Goal: Task Accomplishment & Management: Manage account settings

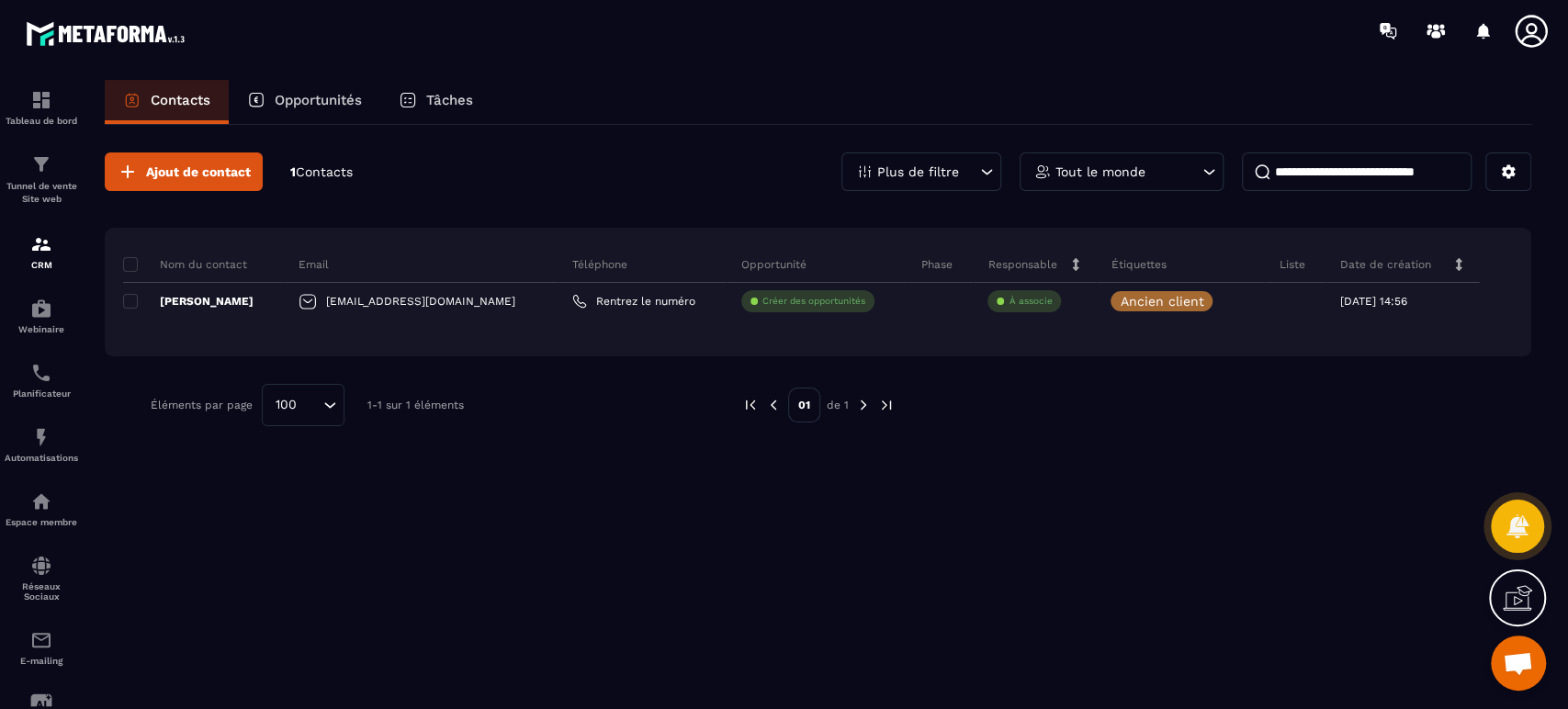
click at [133, 296] on span at bounding box center [130, 302] width 15 height 15
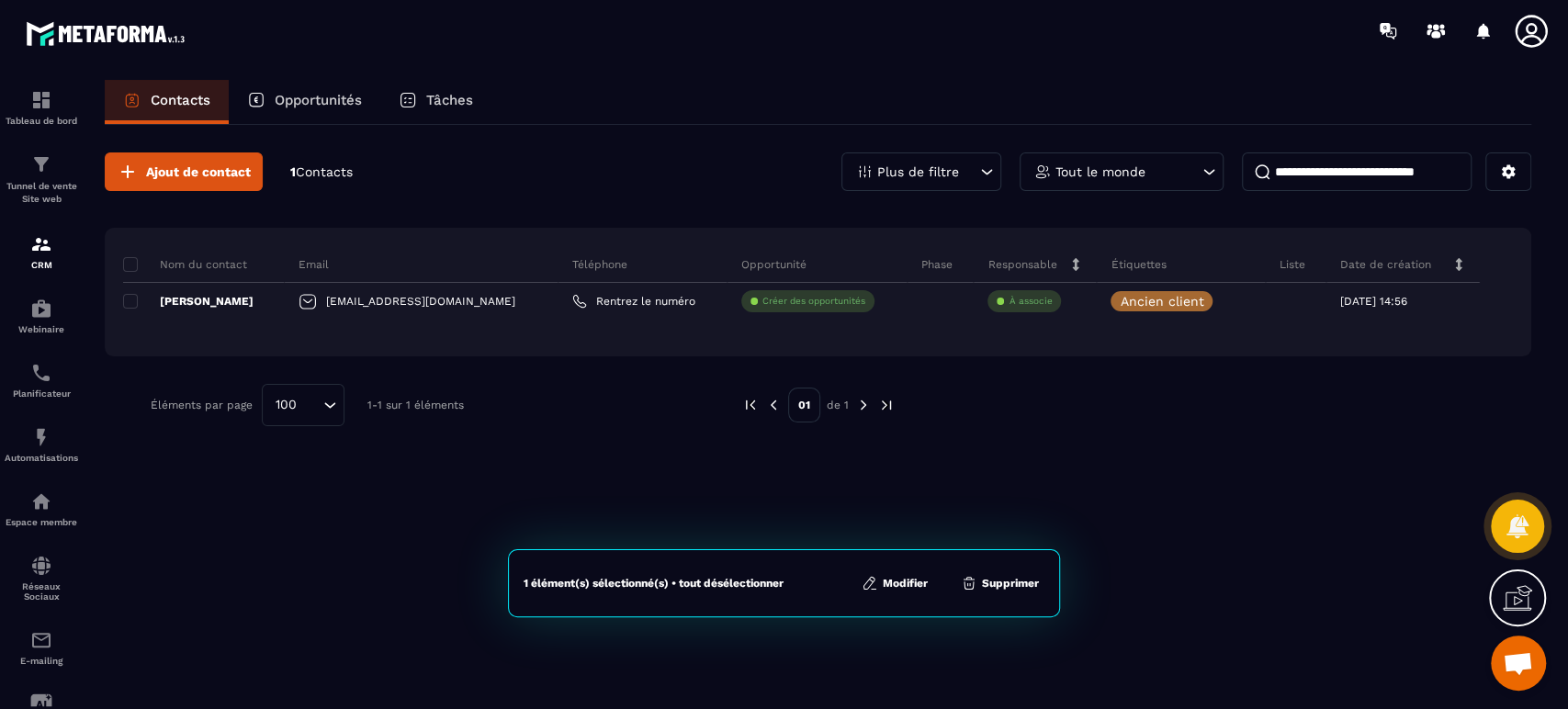
click at [907, 581] on button "Modifier" at bounding box center [894, 583] width 77 height 19
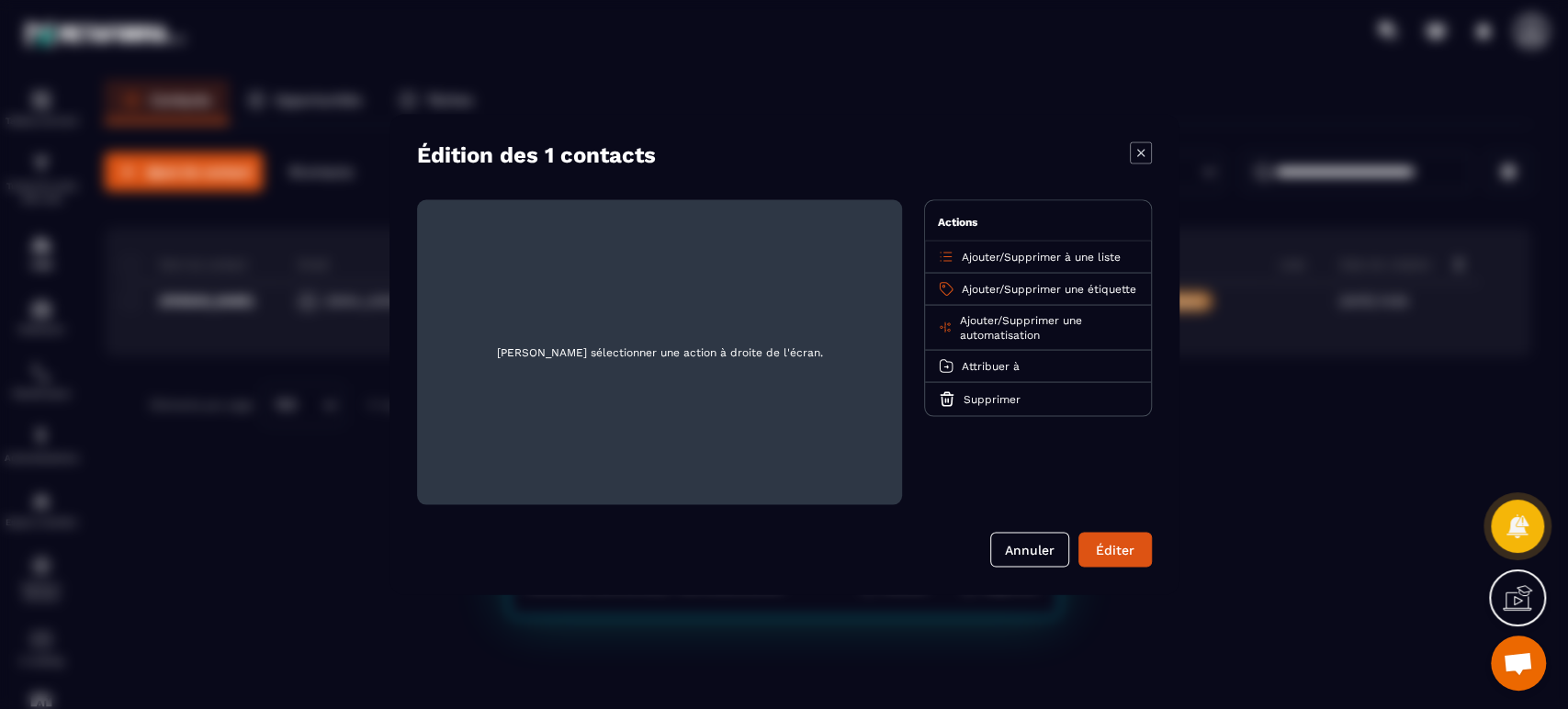
click at [977, 259] on span "Ajouter" at bounding box center [981, 257] width 37 height 13
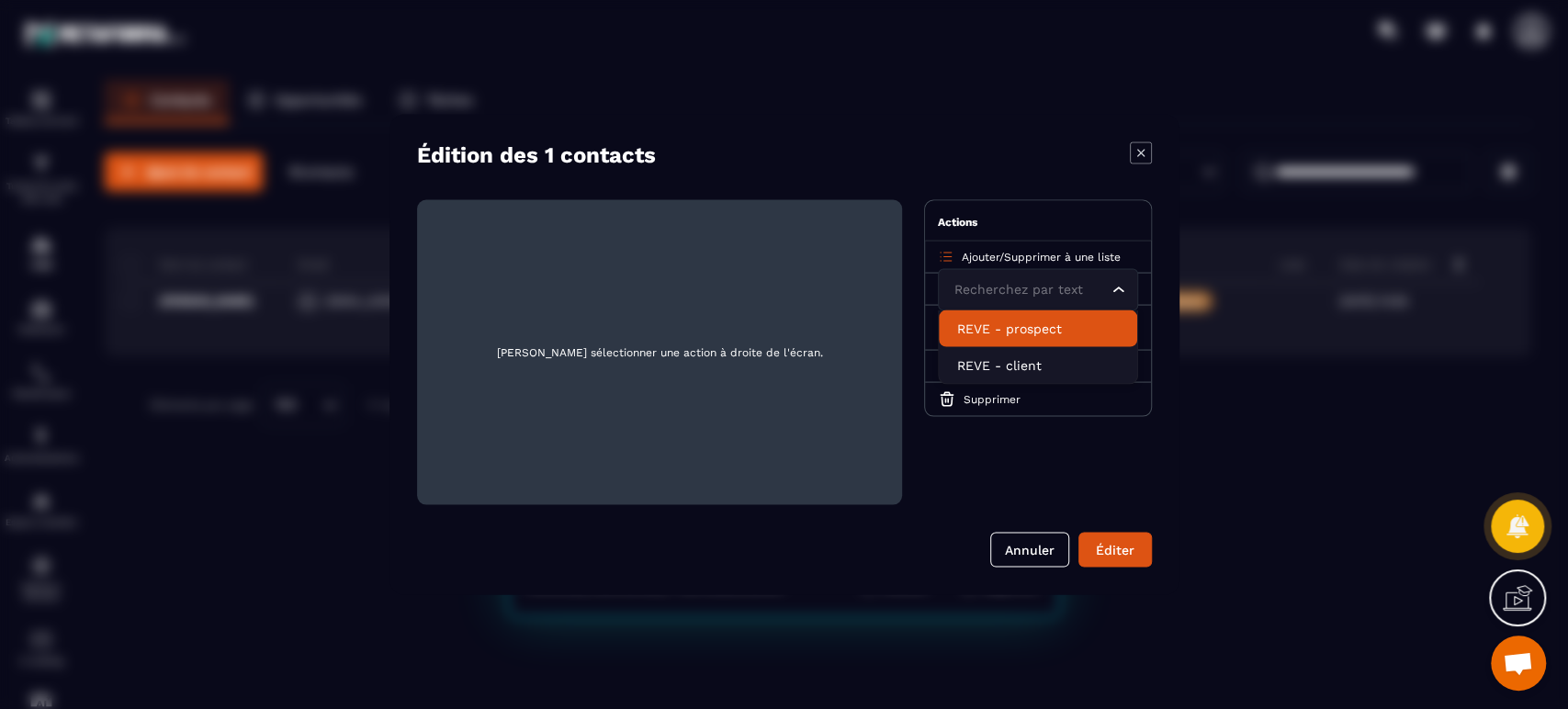
click at [981, 325] on p "REVE - prospect" at bounding box center [1039, 329] width 162 height 19
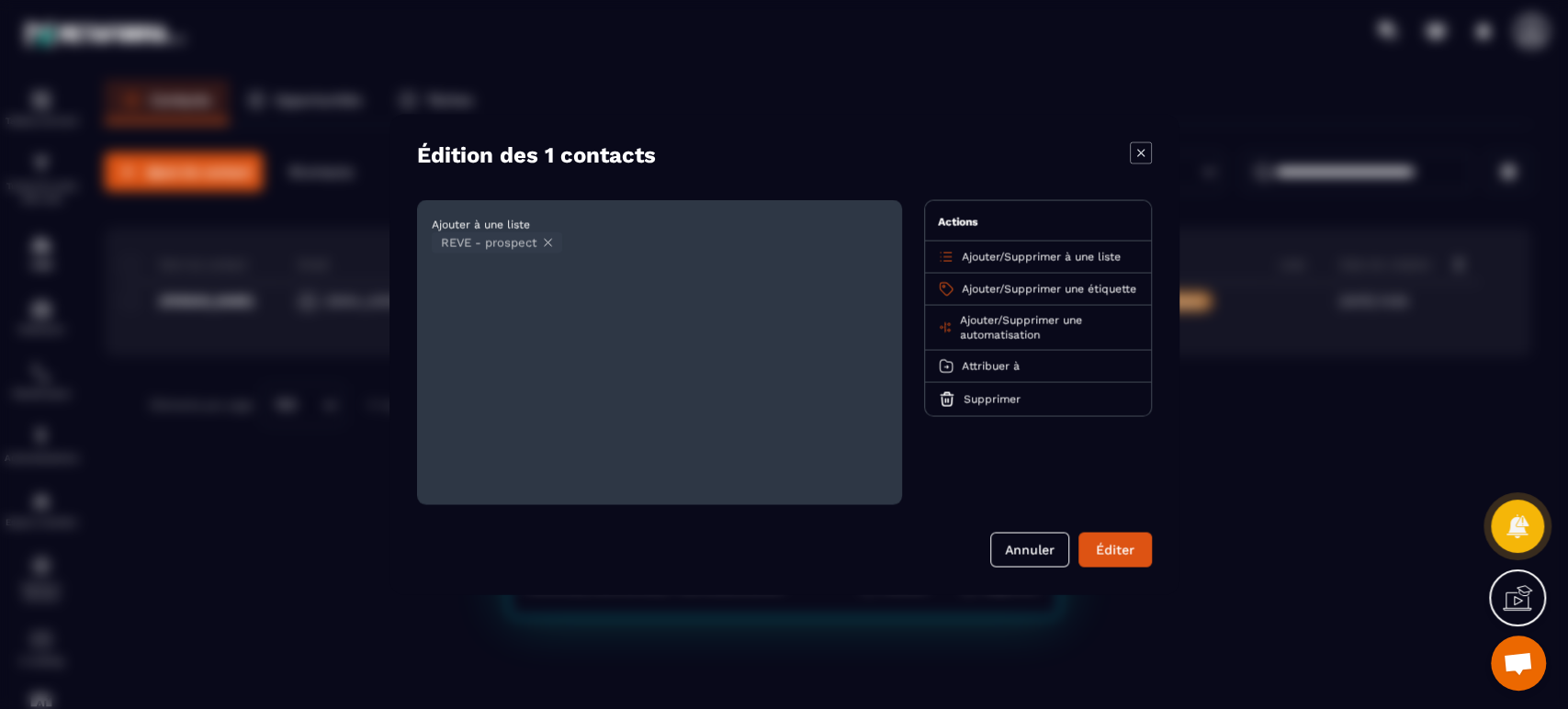
click at [970, 327] on span "Ajouter" at bounding box center [978, 320] width 37 height 13
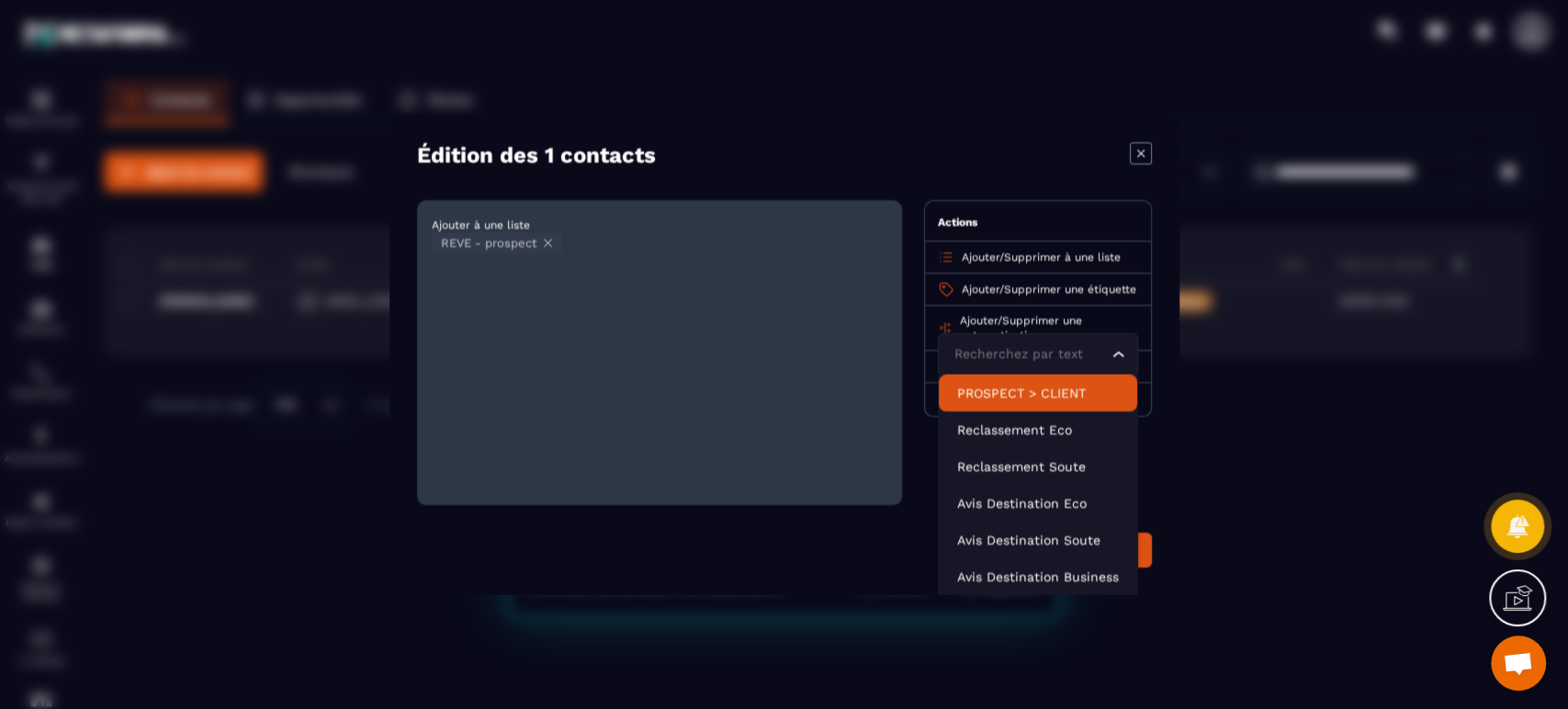
click at [910, 308] on div "Ajouter à une liste REVE - prospect Actions Ajouter / Supprimer à une liste Ajo…" at bounding box center [784, 352] width 735 height 305
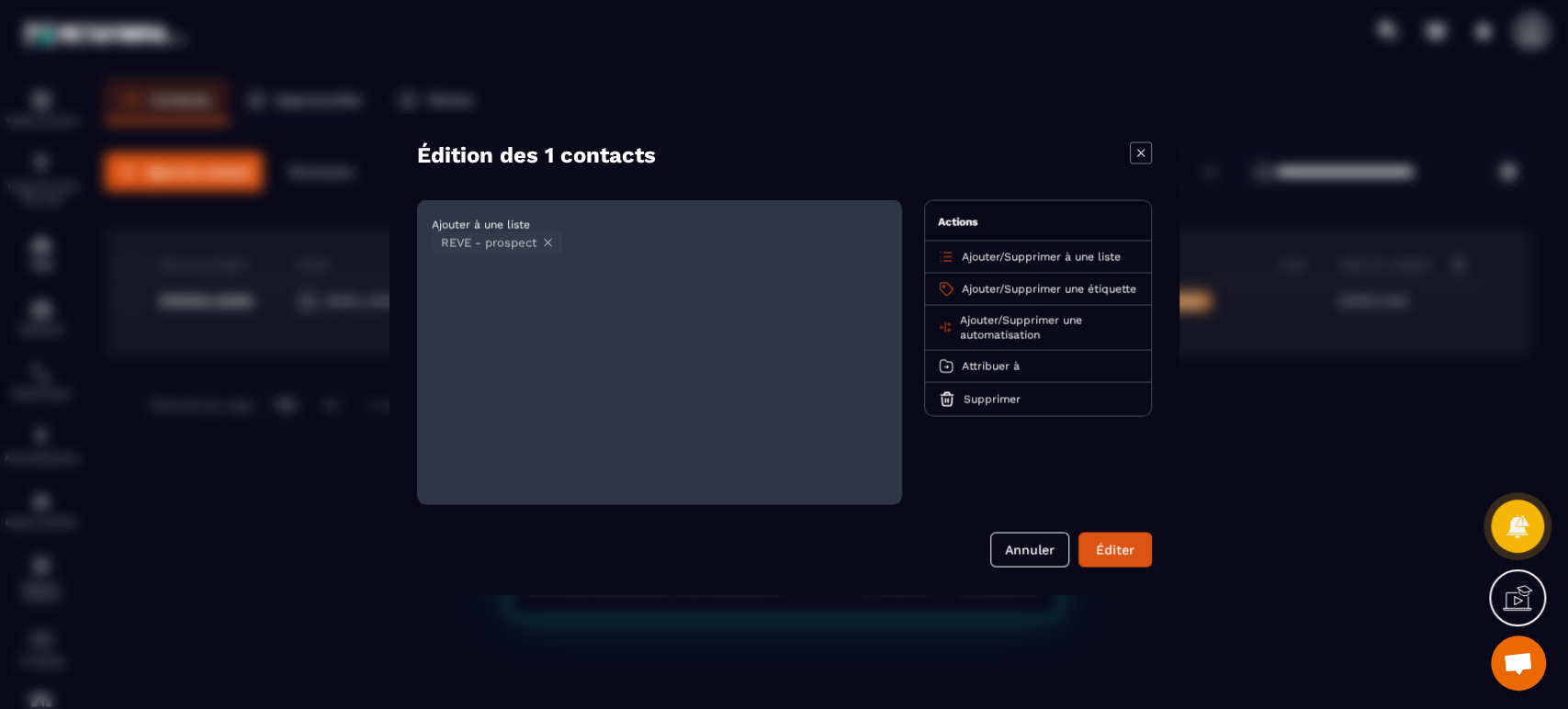
click at [1129, 552] on button "Éditer" at bounding box center [1115, 550] width 74 height 34
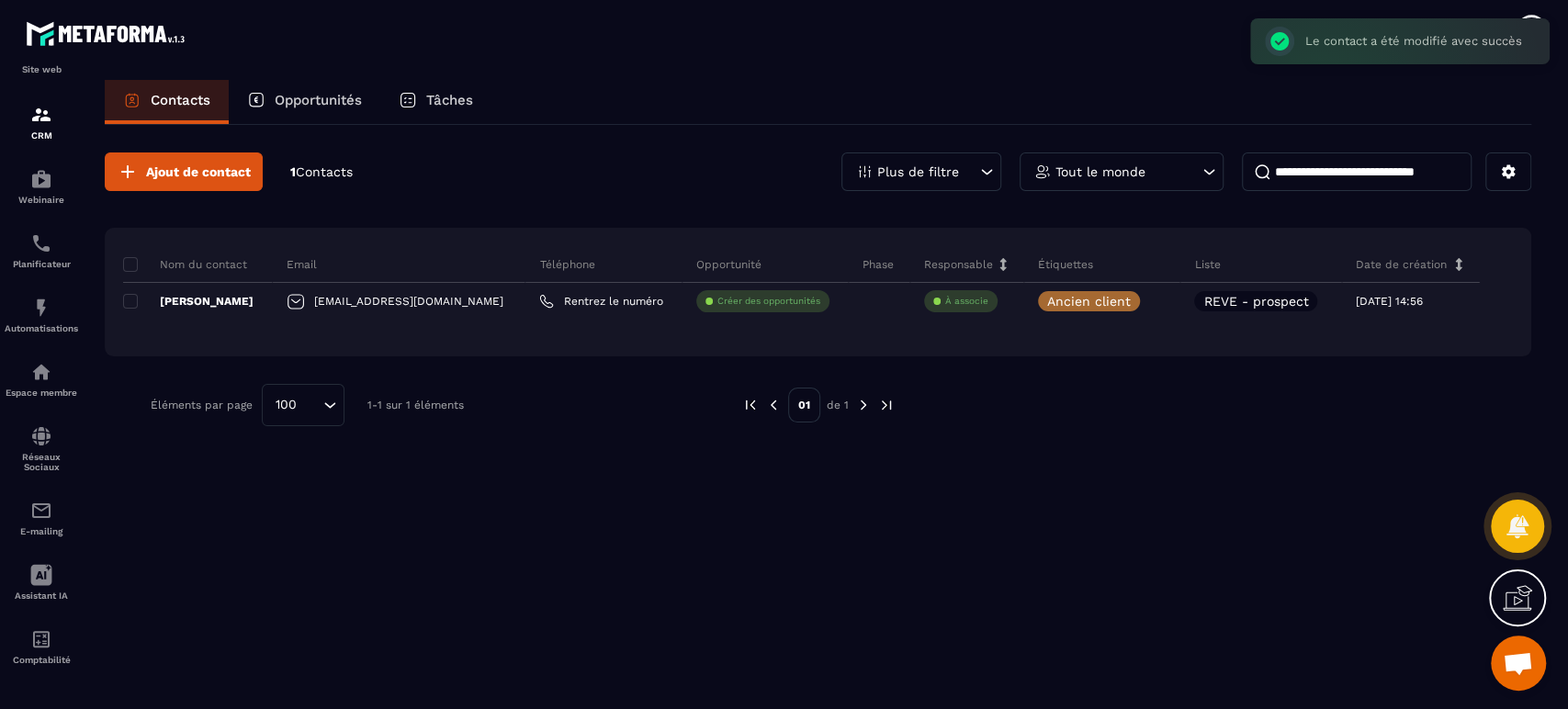
scroll to position [134, 0]
click at [38, 530] on p "E-mailing" at bounding box center [41, 531] width 74 height 10
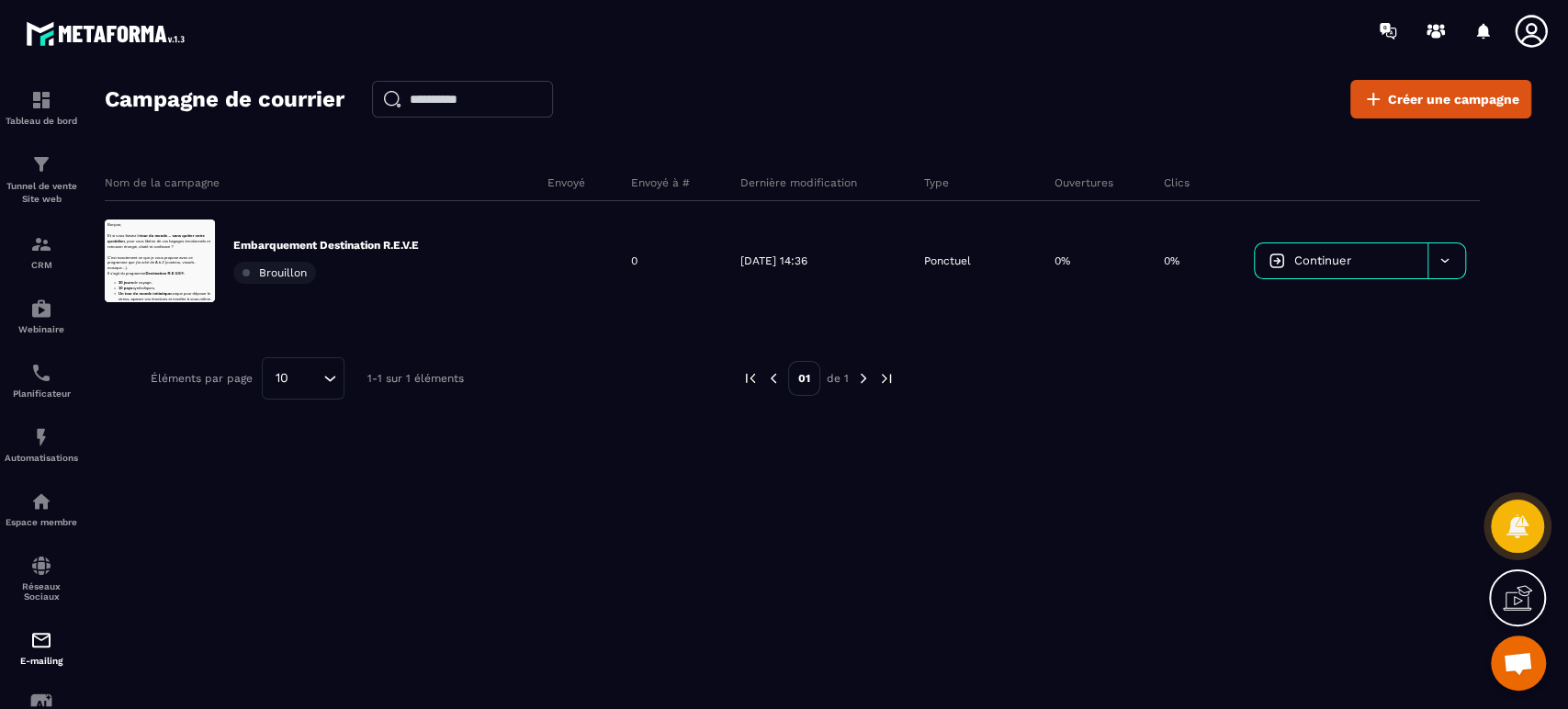
click at [361, 239] on p "Embarquement Destination R.E.V.E" at bounding box center [326, 245] width 185 height 15
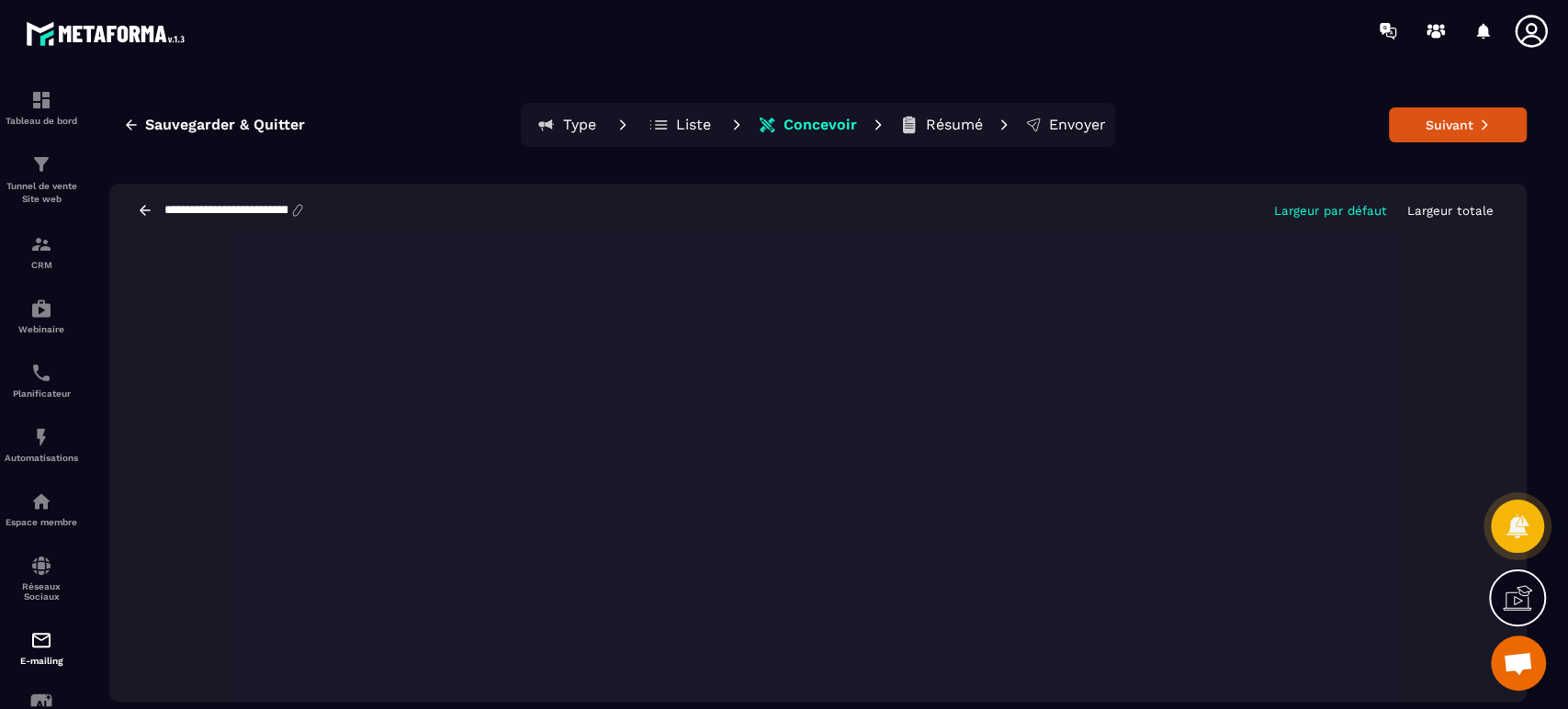
click at [688, 125] on p "Liste" at bounding box center [693, 125] width 34 height 19
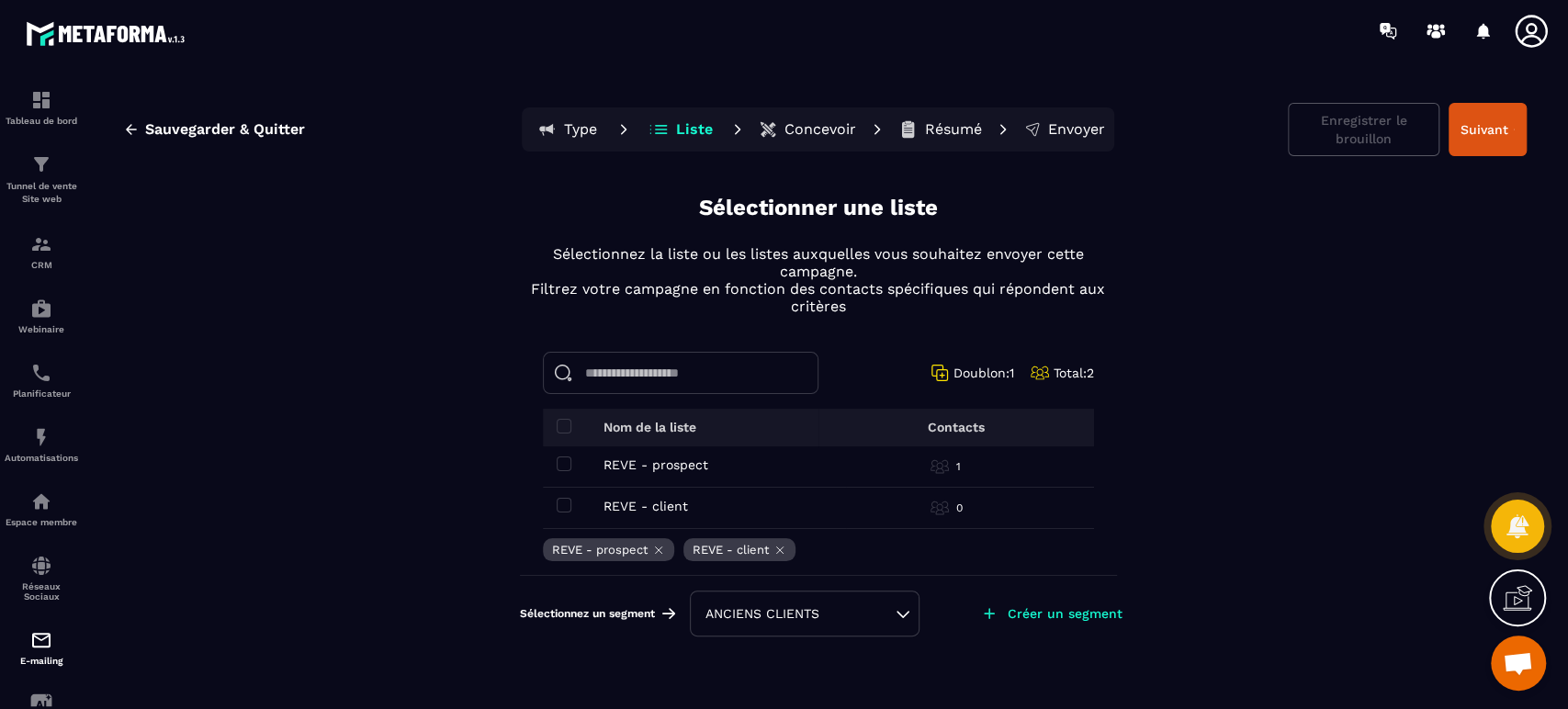
click at [816, 128] on p "Concevoir" at bounding box center [820, 130] width 72 height 19
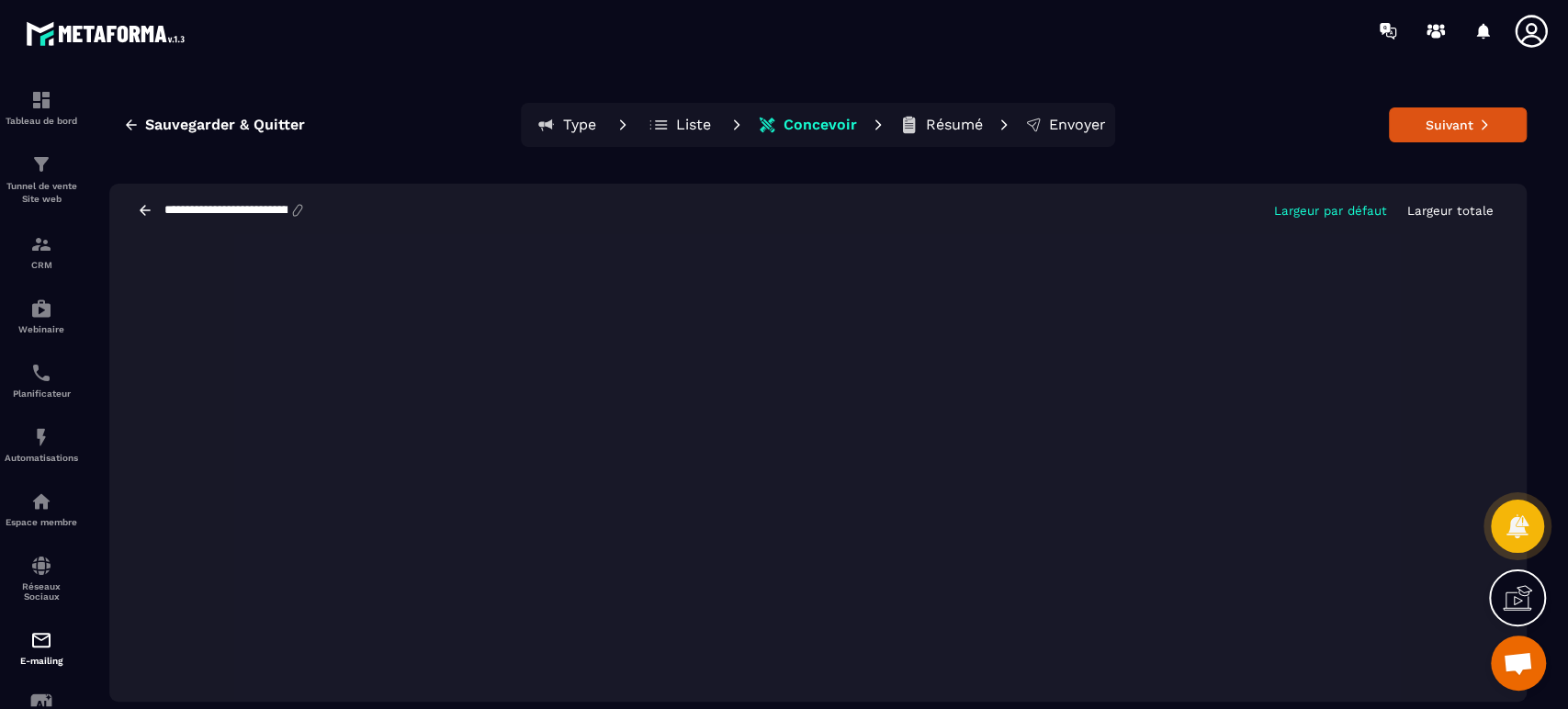
click at [1437, 124] on button "Suivant" at bounding box center [1458, 124] width 138 height 34
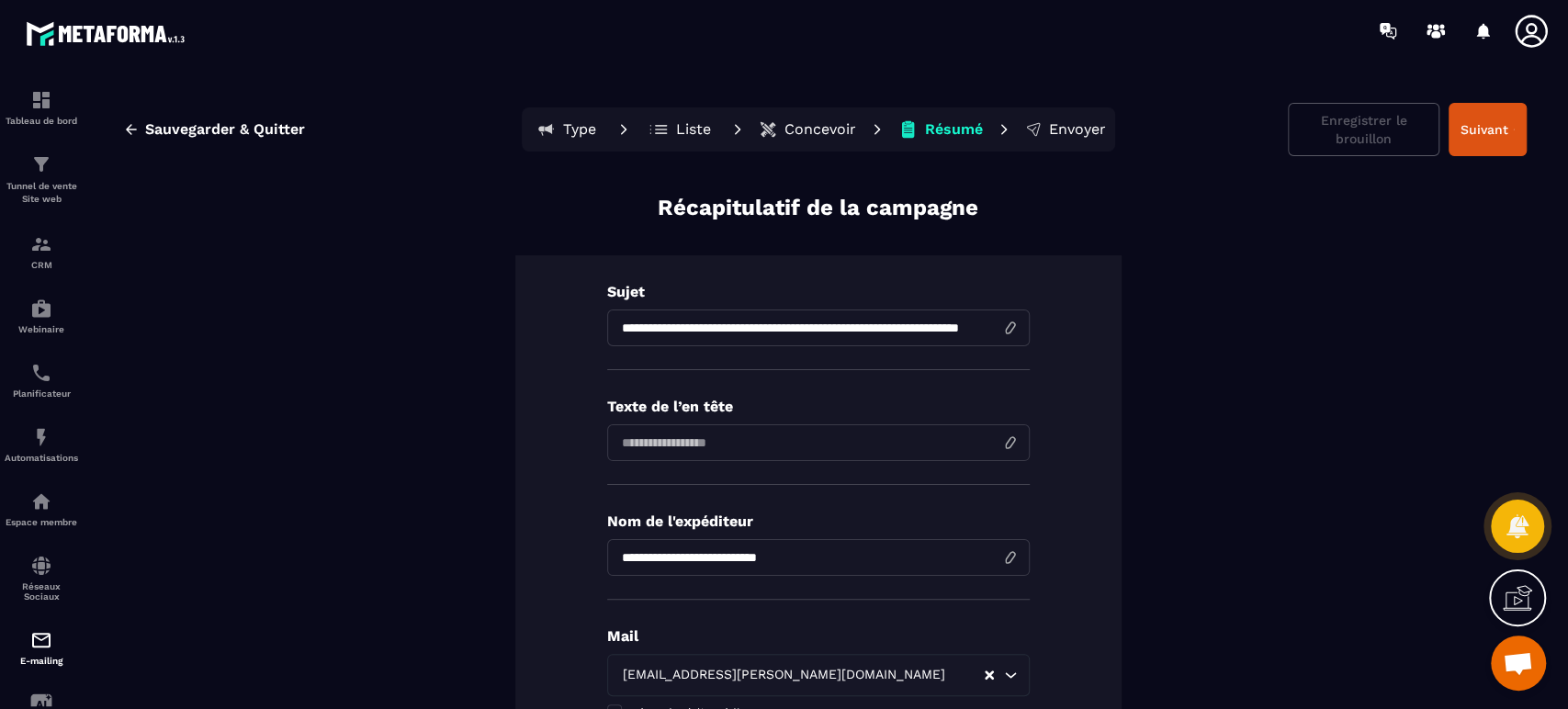
click at [1470, 127] on button "Suivant" at bounding box center [1488, 129] width 78 height 53
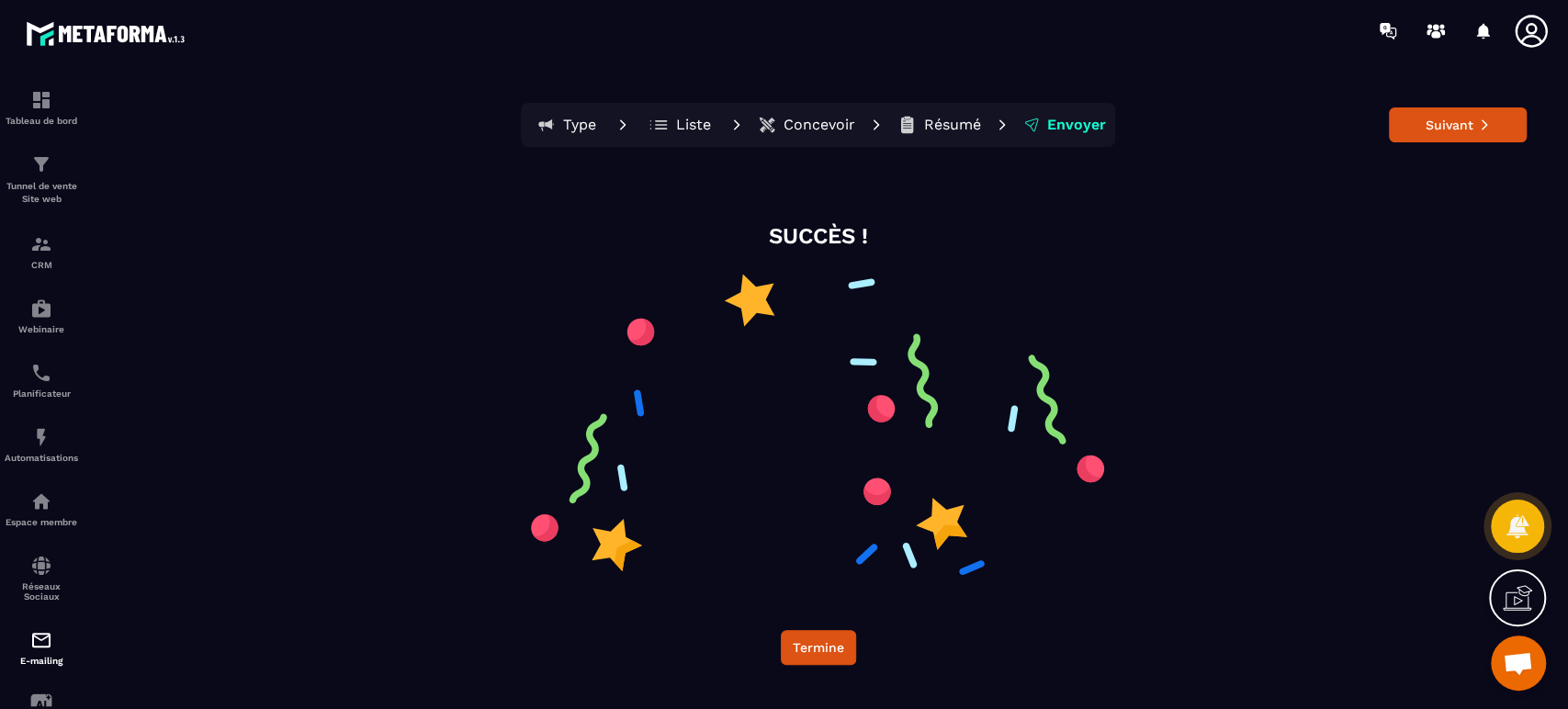
click at [1439, 130] on button "Suivant" at bounding box center [1458, 124] width 138 height 34
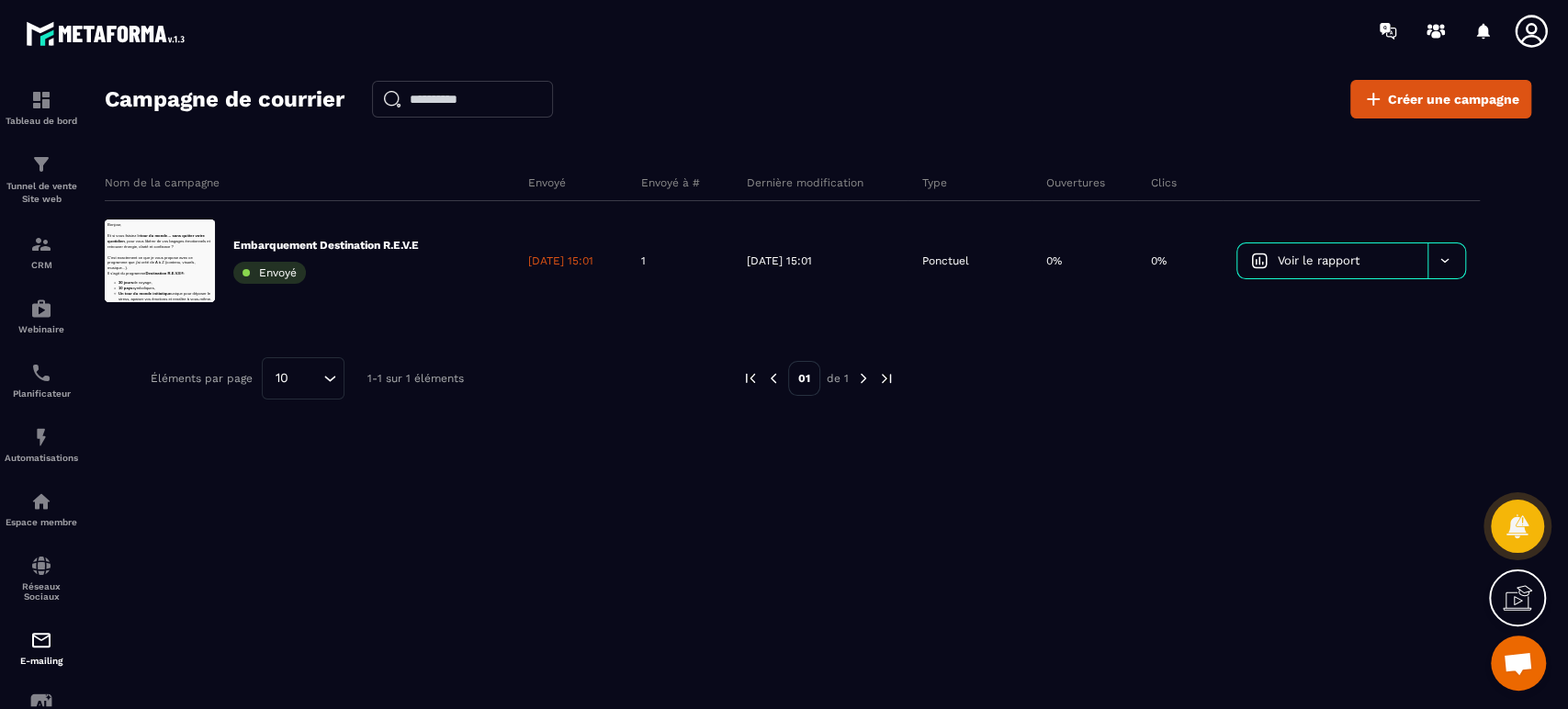
click at [367, 238] on p "Embarquement Destination R.E.V.E" at bounding box center [326, 245] width 185 height 15
